Goal: Task Accomplishment & Management: Use online tool/utility

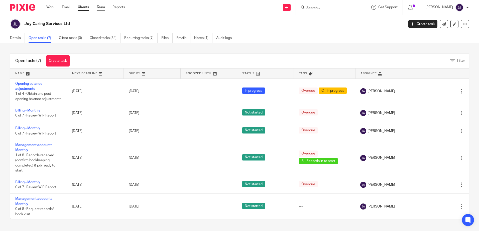
click at [102, 8] on link "Team" at bounding box center [101, 7] width 8 height 5
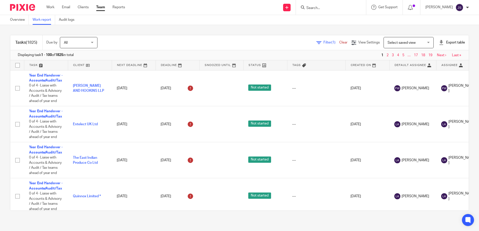
click at [323, 42] on span "Filter (1)" at bounding box center [331, 43] width 16 height 4
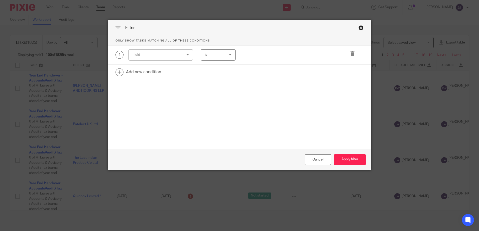
click at [173, 58] on div "Field" at bounding box center [156, 55] width 48 height 11
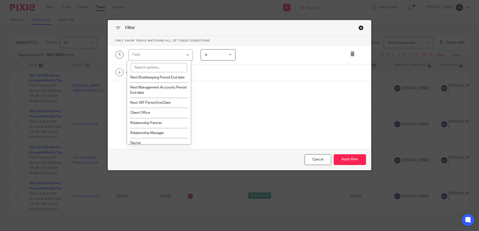
scroll to position [576, 0]
click at [167, 117] on li "Client Office" at bounding box center [159, 112] width 64 height 10
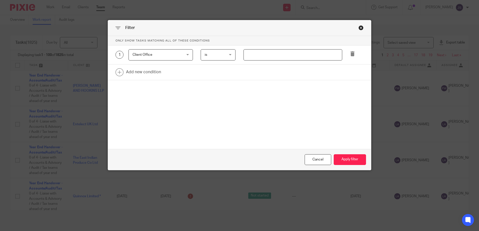
click at [257, 60] on input "text" at bounding box center [292, 54] width 99 height 11
type input "Stevenage"
click at [135, 75] on link at bounding box center [239, 73] width 263 height 16
click at [135, 75] on div "Field" at bounding box center [156, 74] width 48 height 11
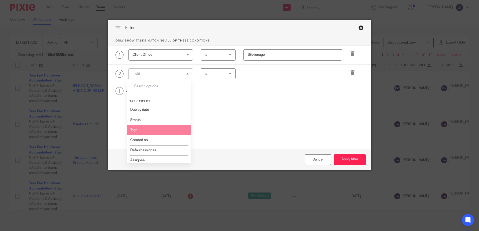
click at [162, 126] on li "Tags" at bounding box center [159, 130] width 64 height 10
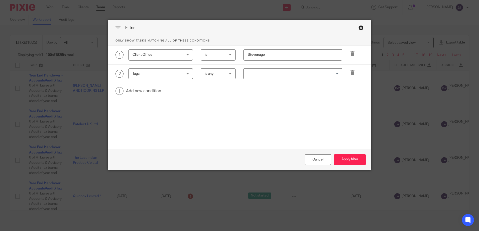
click at [244, 75] on input "Search for option" at bounding box center [291, 74] width 95 height 9
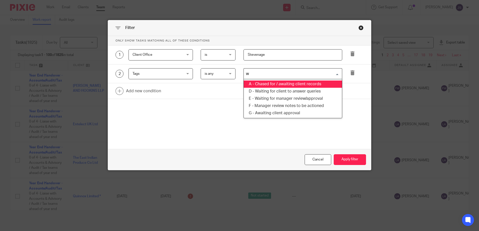
type input "wa"
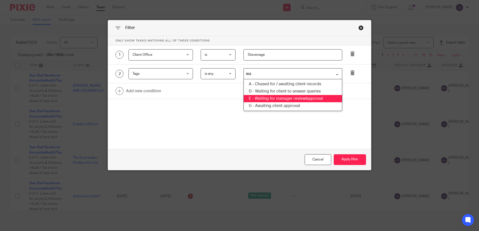
click at [311, 100] on li "E - Waiting for manager review/approval" at bounding box center [293, 98] width 98 height 7
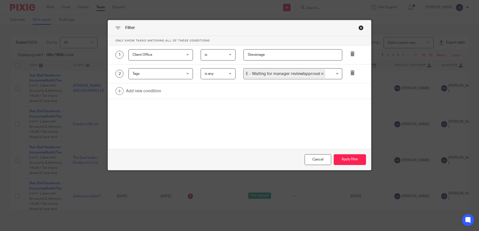
click at [313, 107] on div "Only show tasks matching all of these conditions 1 Client Office Client Office …" at bounding box center [239, 80] width 263 height 88
click at [339, 158] on button "Apply filter" at bounding box center [349, 159] width 32 height 11
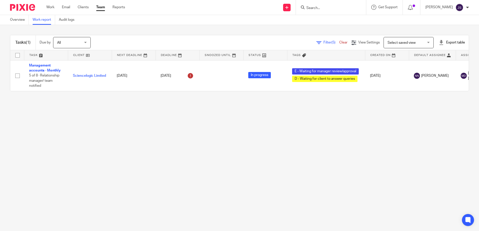
click at [171, 149] on main "Overview Work report Audit logs Tasks (1) Due by All All [DATE] [DATE] This wee…" at bounding box center [239, 115] width 479 height 231
click at [194, 168] on main "Overview Work report Audit logs Tasks (1) Due by All All [DATE] [DATE] This wee…" at bounding box center [239, 115] width 479 height 231
click at [339, 9] on input "Search" at bounding box center [328, 8] width 45 height 5
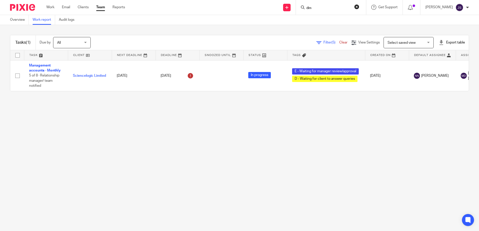
type input "dmo"
drag, startPoint x: 338, startPoint y: 9, endPoint x: 294, endPoint y: 2, distance: 44.5
click at [294, 2] on div "Send new email Create task Add client Request signature dmo No results found. T…" at bounding box center [305, 7] width 346 height 15
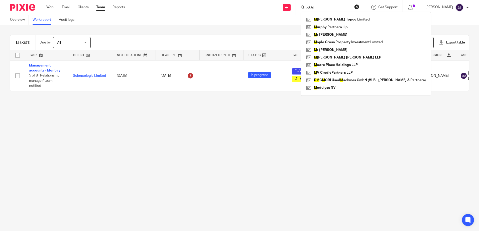
type input "d&M"
click at [266, 30] on div "Tasks (1) Due by All All Today Tomorrow This week Next week This month Next mon…" at bounding box center [239, 63] width 479 height 76
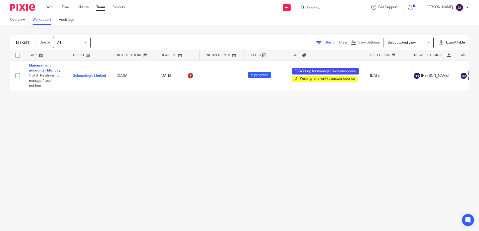
click at [336, 167] on main "Overview Work report Audit logs Tasks (1) Due by All All Today Tomorrow This we…" at bounding box center [239, 115] width 479 height 231
